Goal: Find contact information: Find contact information

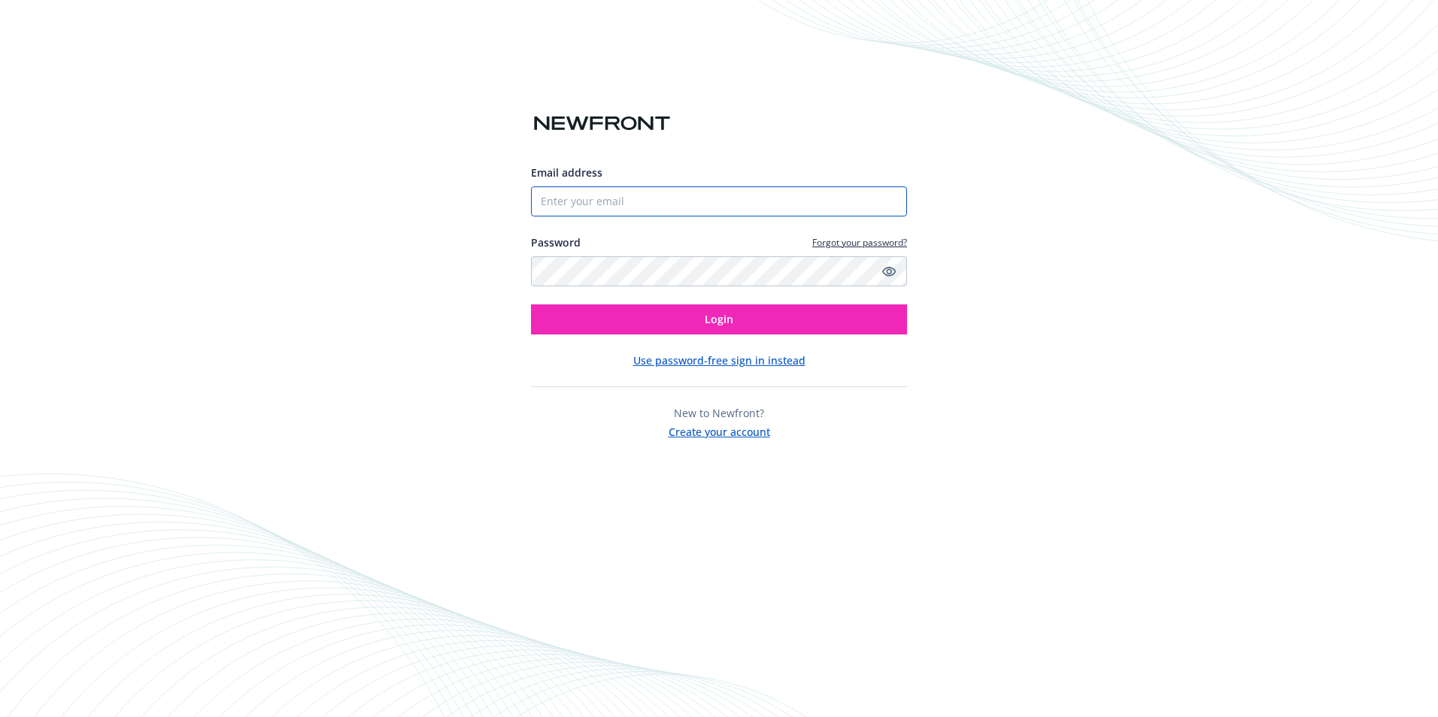
click at [605, 199] on input "Email address" at bounding box center [719, 202] width 376 height 30
type input "[EMAIL_ADDRESS][DOMAIN_NAME]"
click at [531, 305] on button "Login" at bounding box center [719, 320] width 376 height 30
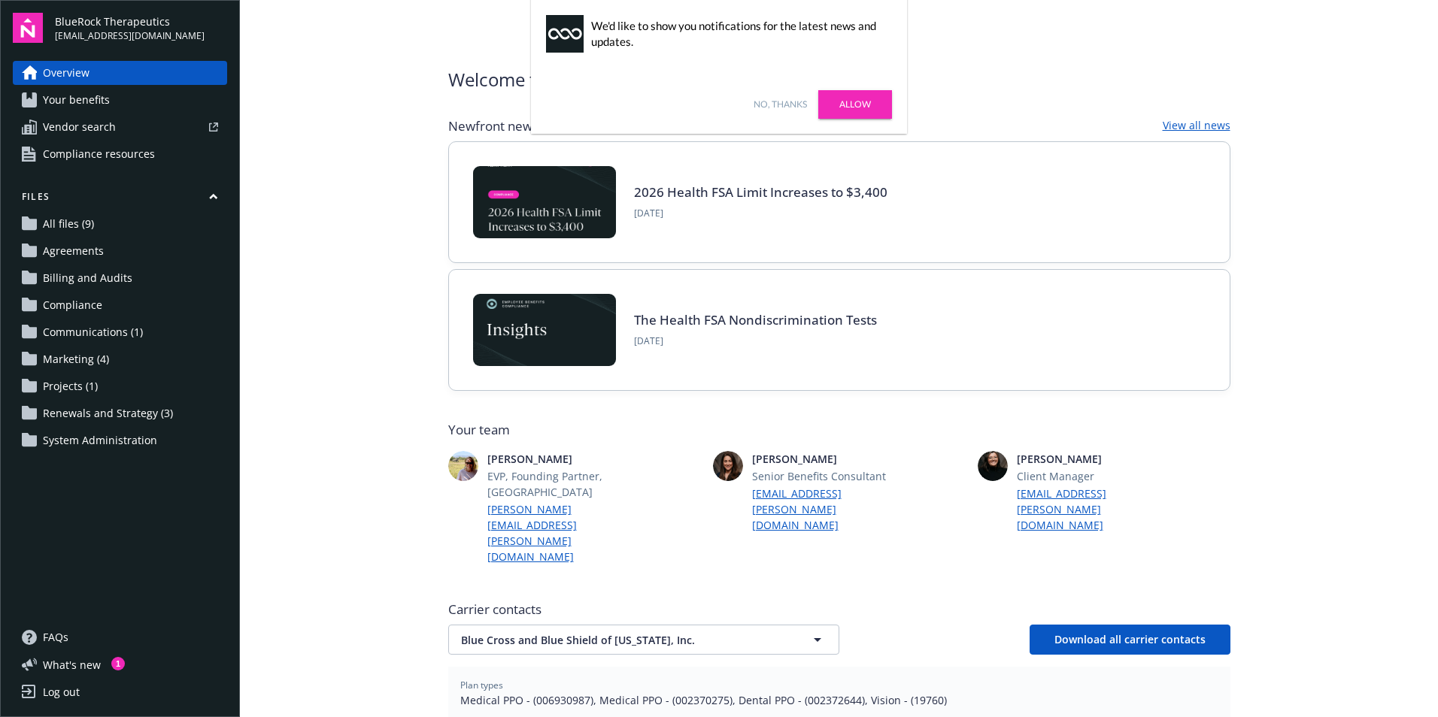
click at [843, 115] on link "Allow" at bounding box center [855, 104] width 74 height 29
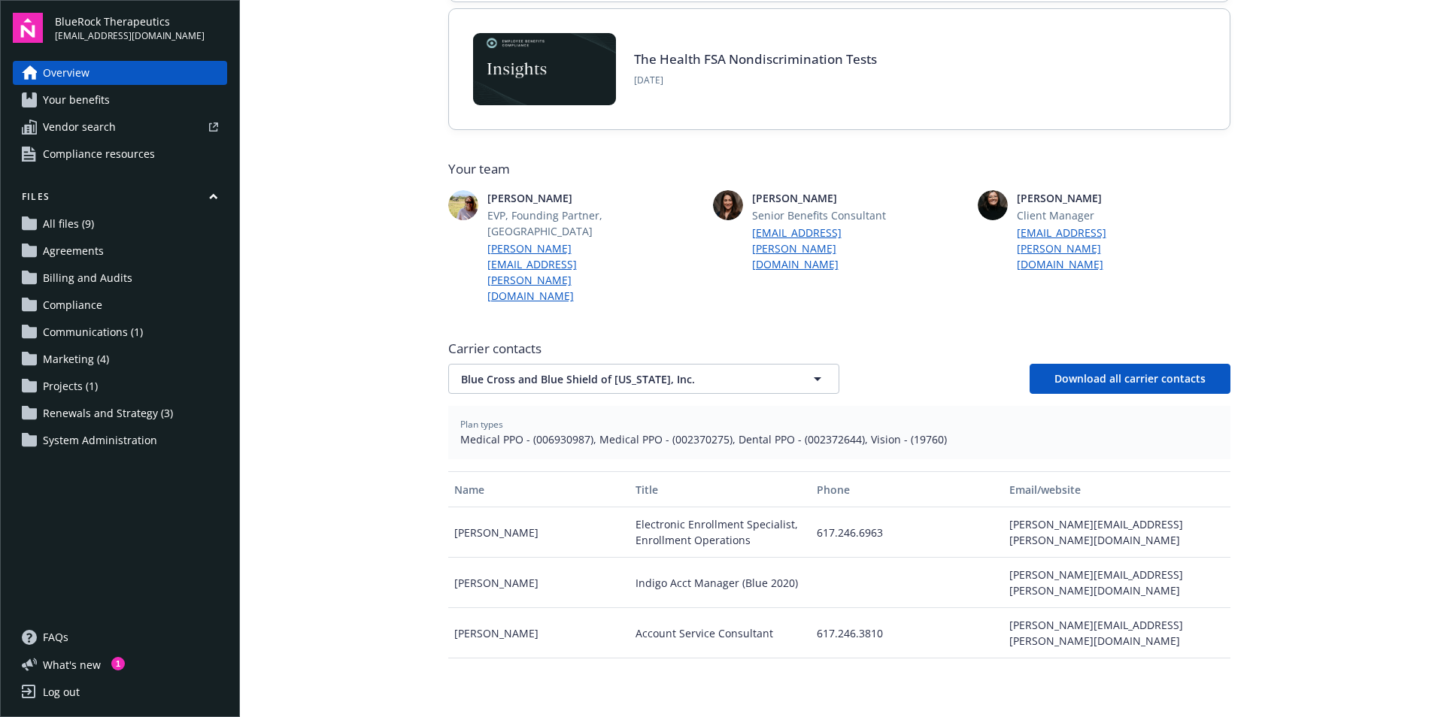
scroll to position [301, 0]
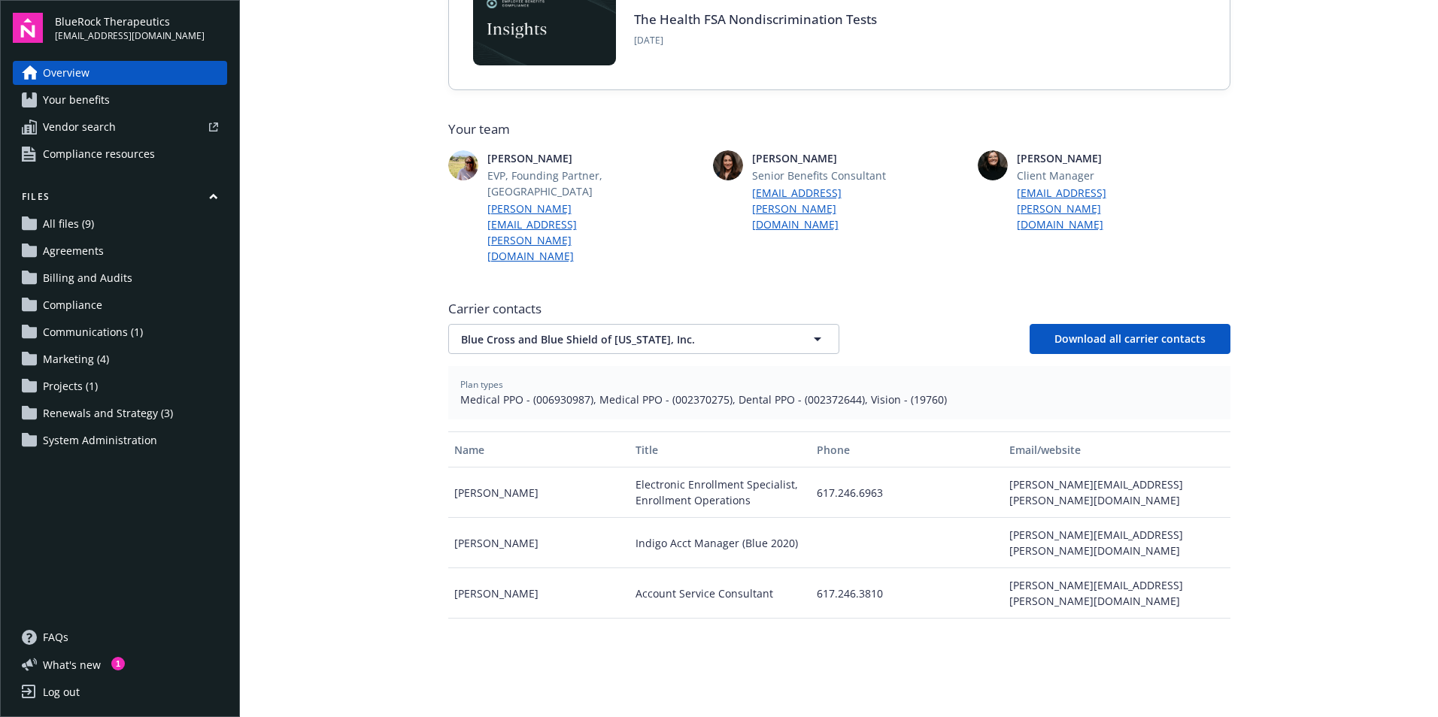
click at [23, 13] on img at bounding box center [28, 28] width 30 height 30
click at [26, 30] on img at bounding box center [28, 28] width 30 height 30
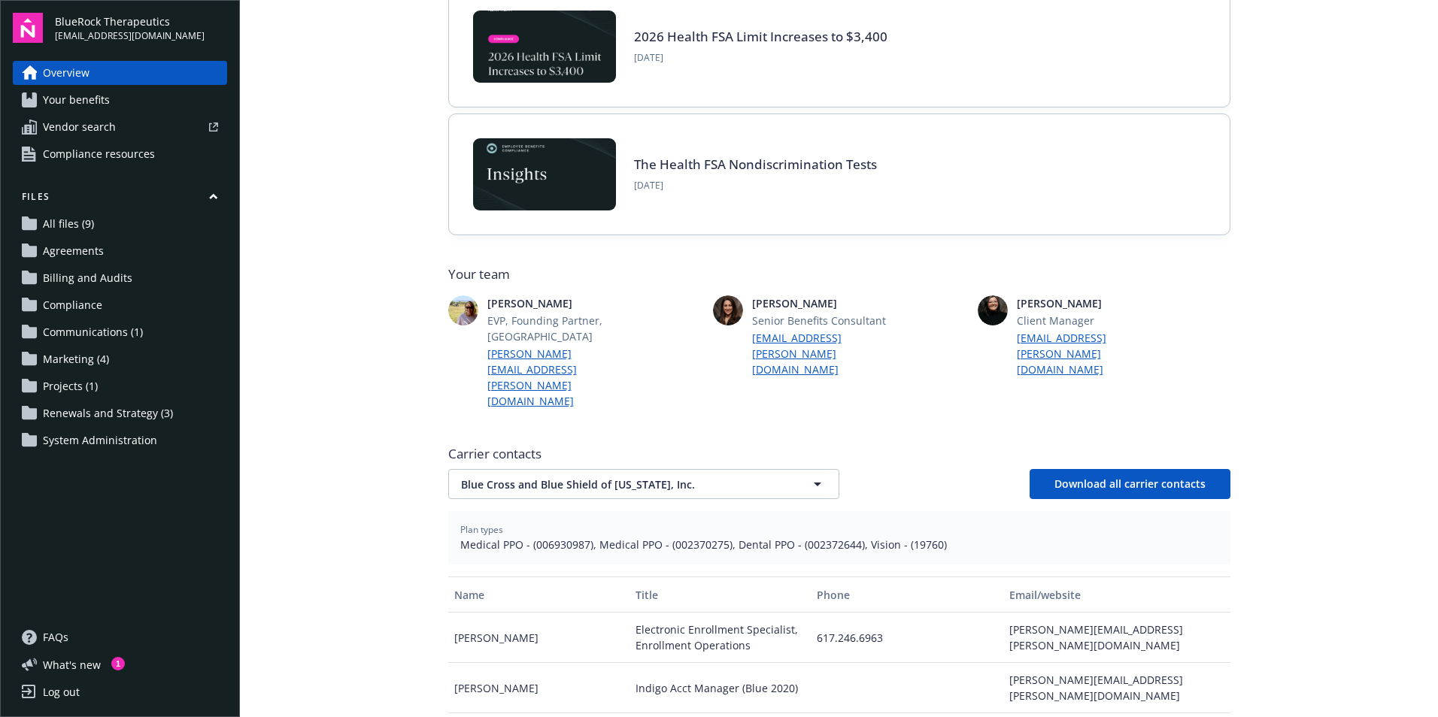
scroll to position [226, 0]
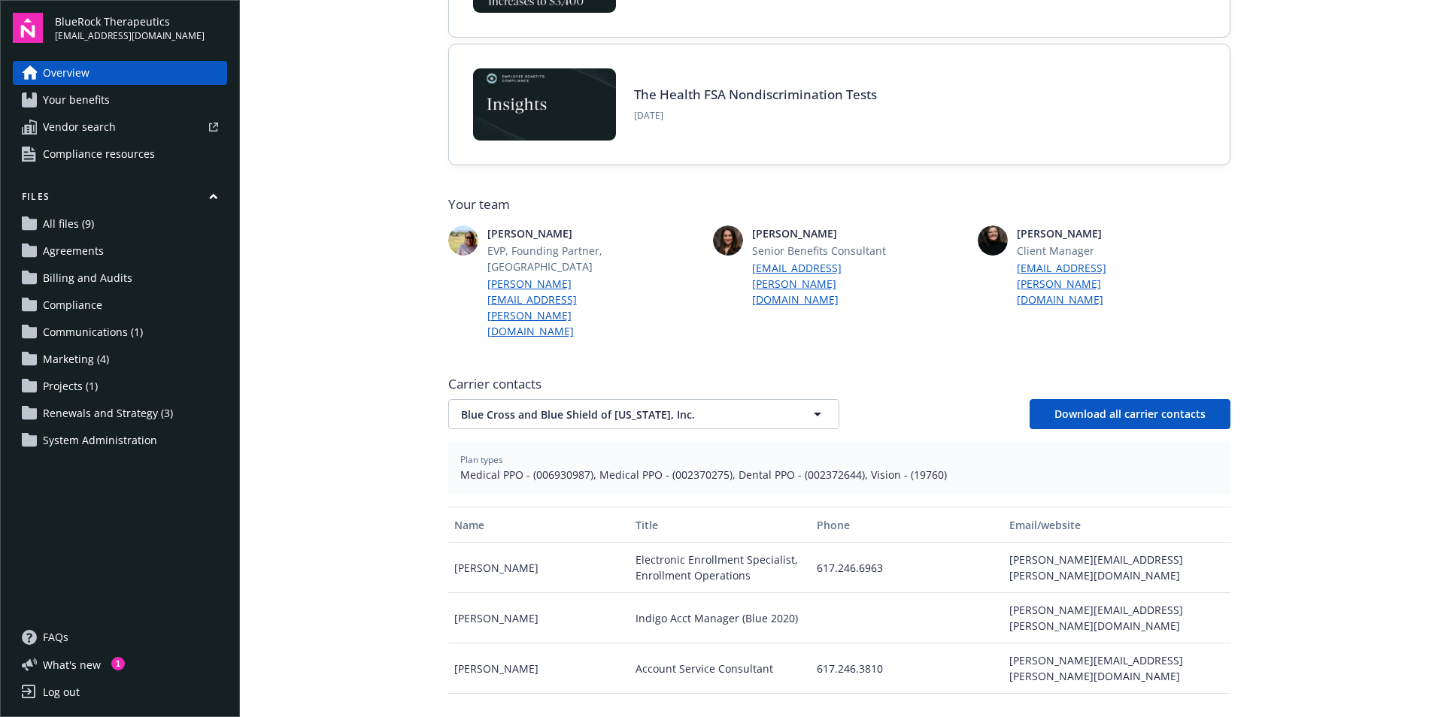
drag, startPoint x: 456, startPoint y: 523, endPoint x: 422, endPoint y: 550, distance: 43.9
click at [422, 550] on main "Welcome to Navigator , [PERSON_NAME] Newfront news View all news 2026 Health FS…" at bounding box center [839, 358] width 1198 height 717
drag, startPoint x: 448, startPoint y: 521, endPoint x: 520, endPoint y: 529, distance: 72.7
click at [520, 543] on div "[PERSON_NAME]" at bounding box center [538, 568] width 181 height 50
copy div "[PERSON_NAME]"
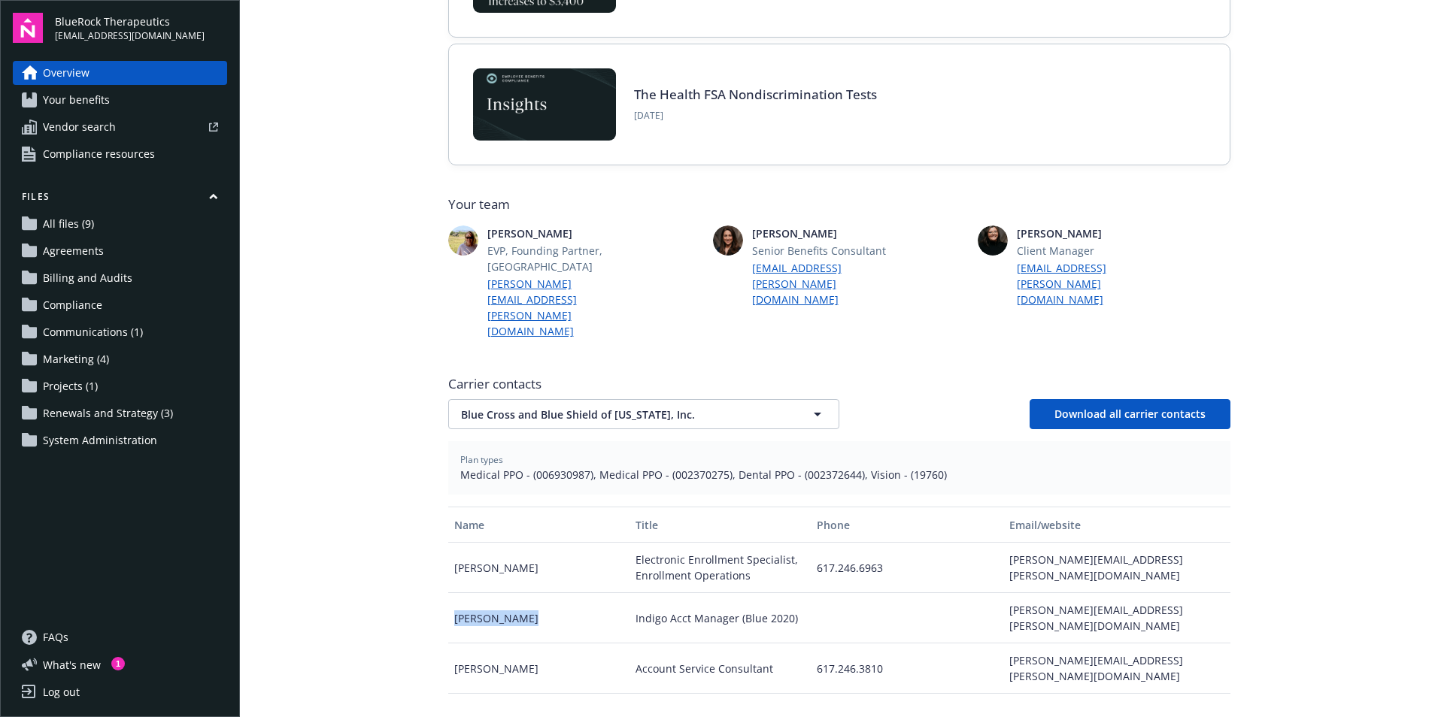
drag, startPoint x: 447, startPoint y: 566, endPoint x: 521, endPoint y: 570, distance: 74.6
click at [521, 593] on div "[PERSON_NAME]" at bounding box center [538, 618] width 181 height 50
copy div "[PERSON_NAME]"
drag, startPoint x: 521, startPoint y: 604, endPoint x: 448, endPoint y: 605, distance: 73.0
click at [448, 644] on div "[PERSON_NAME]" at bounding box center [538, 669] width 181 height 50
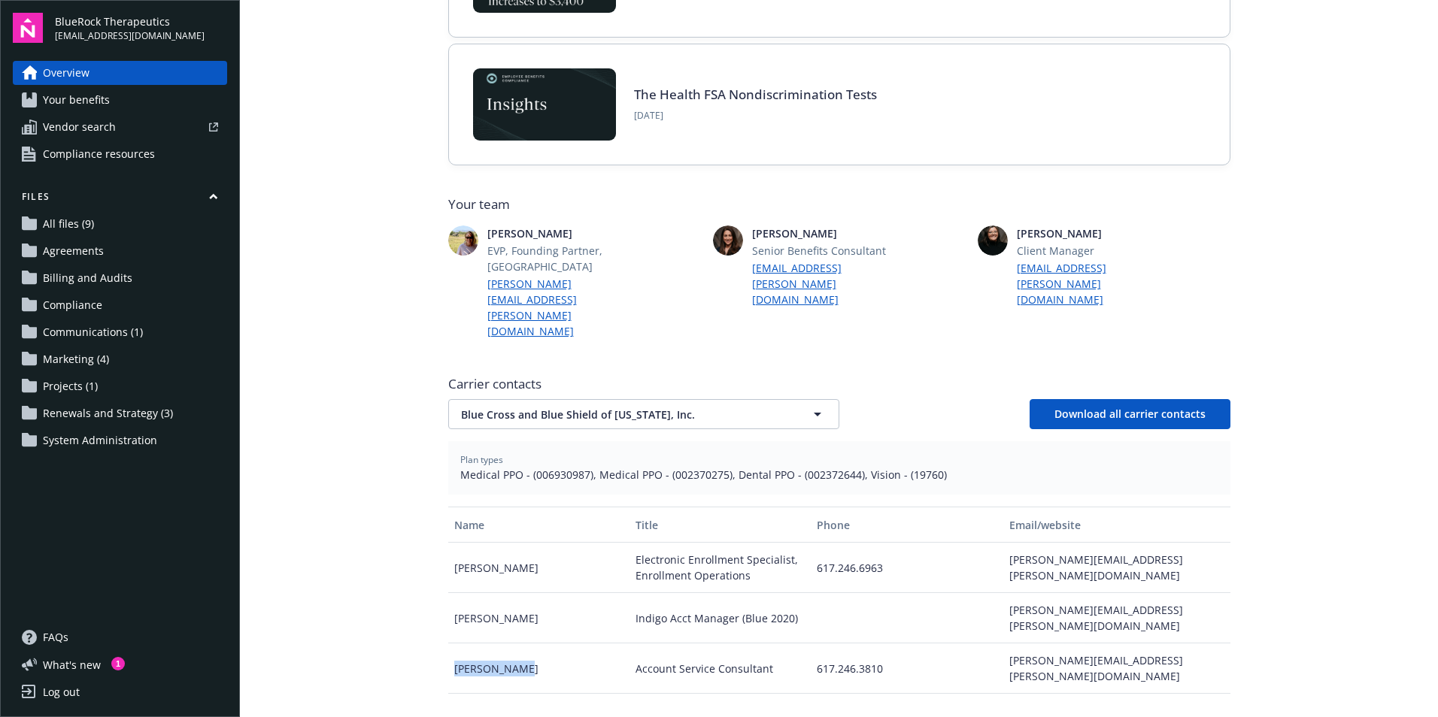
copy div "[PERSON_NAME]"
drag, startPoint x: 630, startPoint y: 512, endPoint x: 794, endPoint y: 523, distance: 164.3
click at [794, 543] on div "Electronic Enrollment Specialist, Enrollment Operations" at bounding box center [719, 568] width 181 height 50
copy div "Electronic Enrollment Specialist, Enrollment Operations"
drag, startPoint x: 629, startPoint y: 605, endPoint x: 769, endPoint y: 600, distance: 139.2
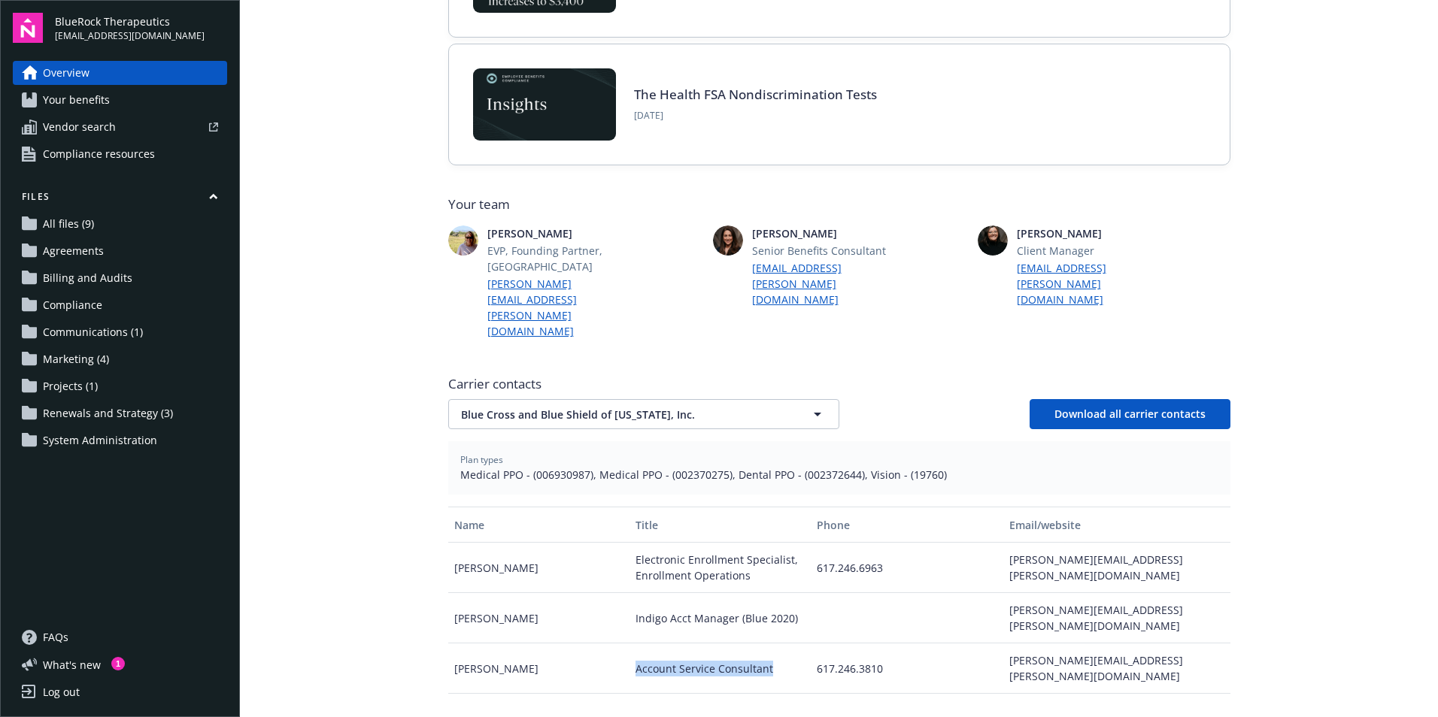
click at [769, 644] on div "Account Service Consultant" at bounding box center [719, 669] width 181 height 50
copy div "Account Service Consultant"
drag, startPoint x: 630, startPoint y: 563, endPoint x: 790, endPoint y: 563, distance: 160.2
click at [790, 593] on div "Indigo Acct Manager (Blue 2020)" at bounding box center [719, 618] width 181 height 50
copy div "Indigo Acct Manager (Blue 2020)"
